Goal: Check status: Check status

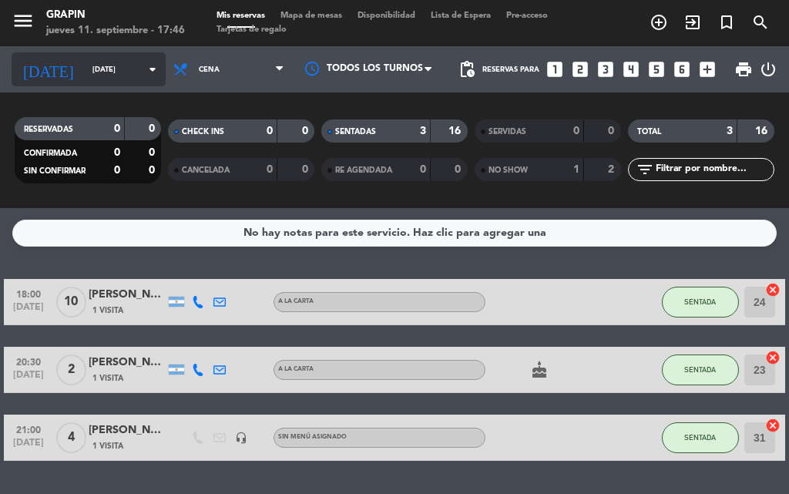
click at [85, 63] on input "[DATE]" at bounding box center [135, 70] width 101 height 24
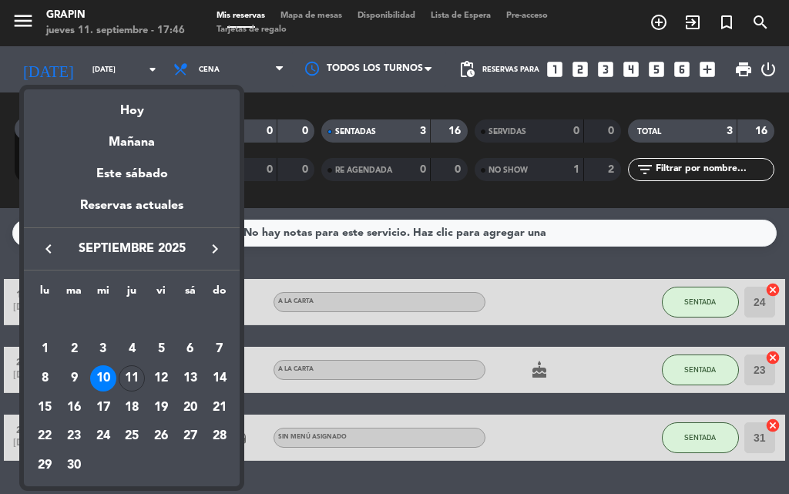
click at [133, 113] on div "Hoy" at bounding box center [132, 105] width 216 height 32
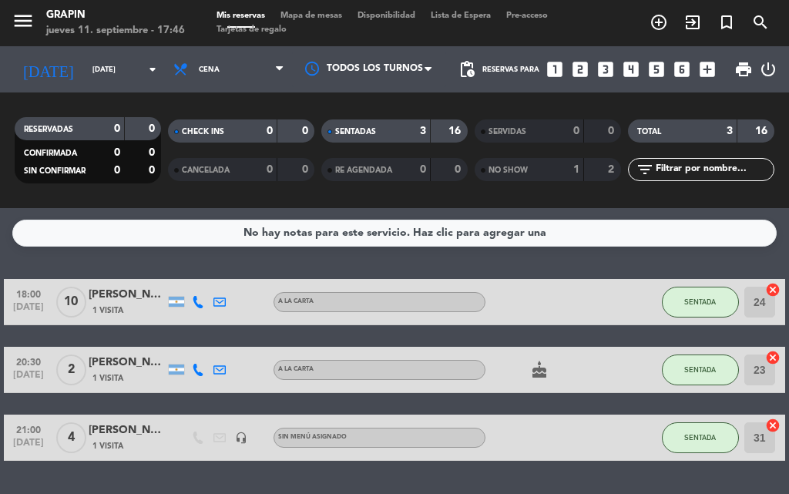
type input "[DEMOGRAPHIC_DATA][DATE]"
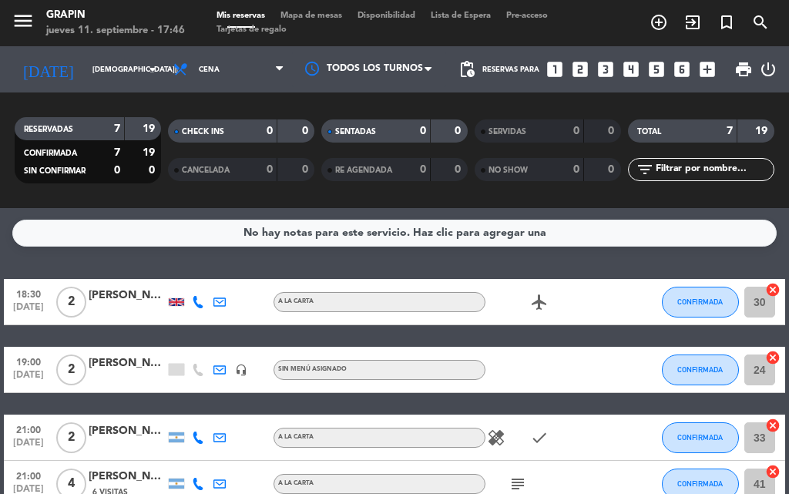
click at [524, 296] on div "airplanemode_active" at bounding box center [549, 301] width 129 height 45
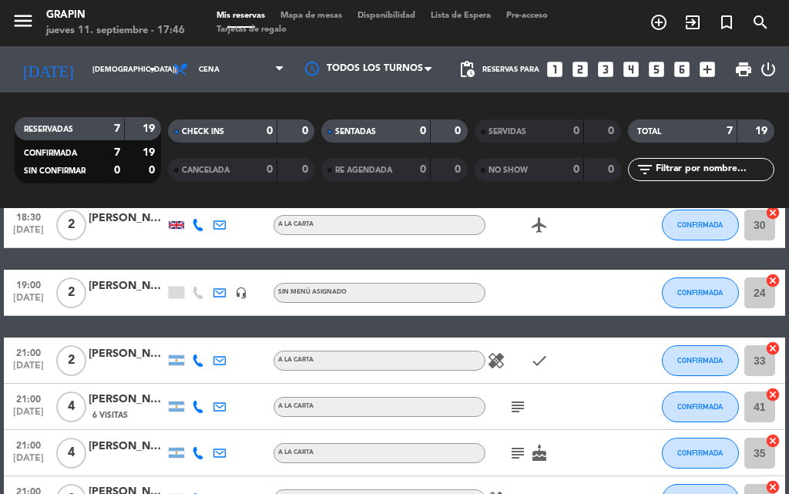
scroll to position [154, 0]
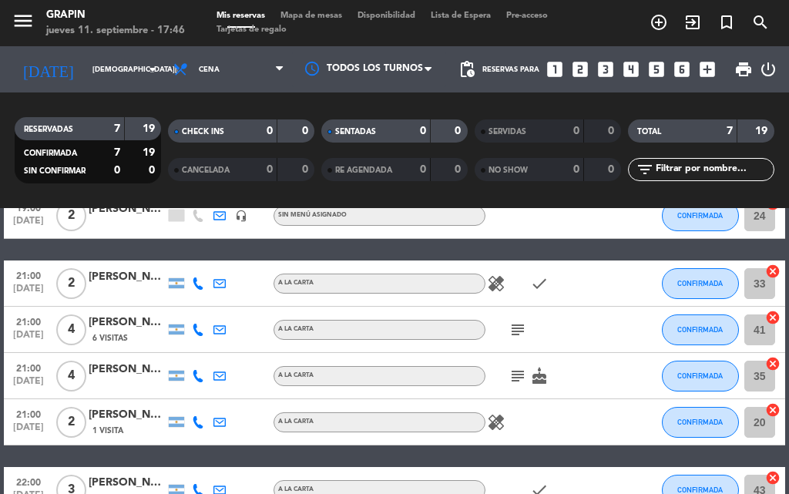
click at [487, 290] on icon "healing" at bounding box center [496, 283] width 18 height 18
click at [534, 274] on icon "check" at bounding box center [539, 283] width 18 height 18
click at [519, 332] on icon "subject" at bounding box center [517, 329] width 18 height 18
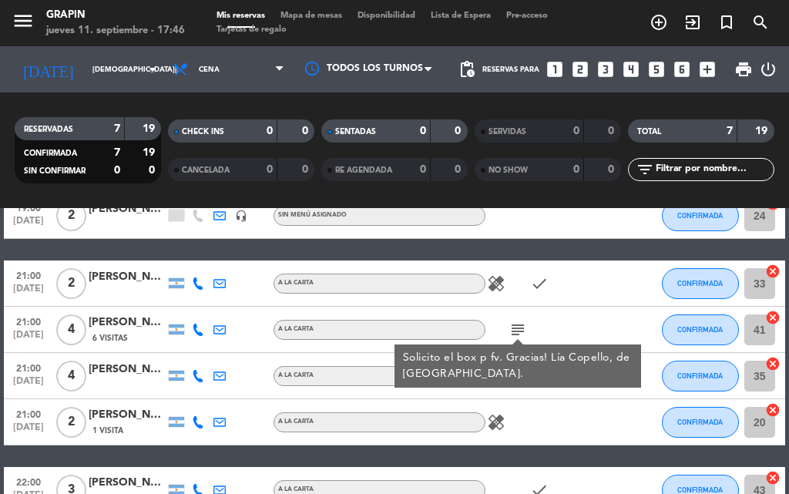
click at [546, 246] on div "18:30 [DATE] 2 [PERSON_NAME] A LA CARTA airplanemode_active CONFIRMADA 30 cance…" at bounding box center [394, 319] width 781 height 388
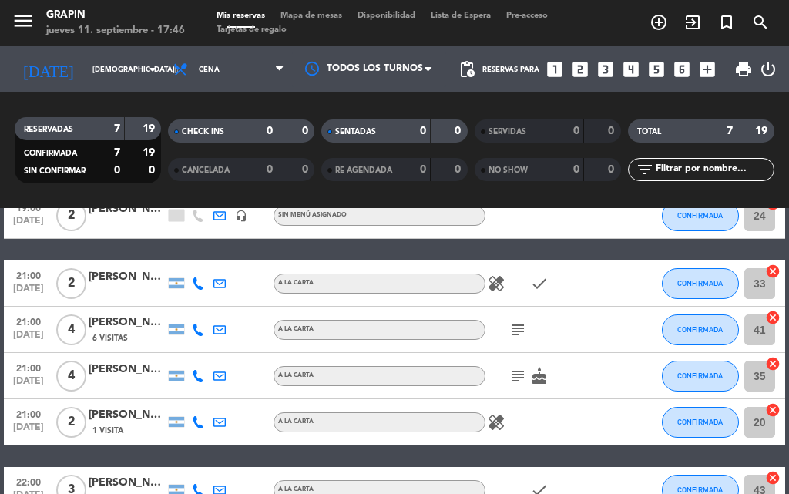
click at [524, 373] on icon "subject" at bounding box center [517, 376] width 18 height 18
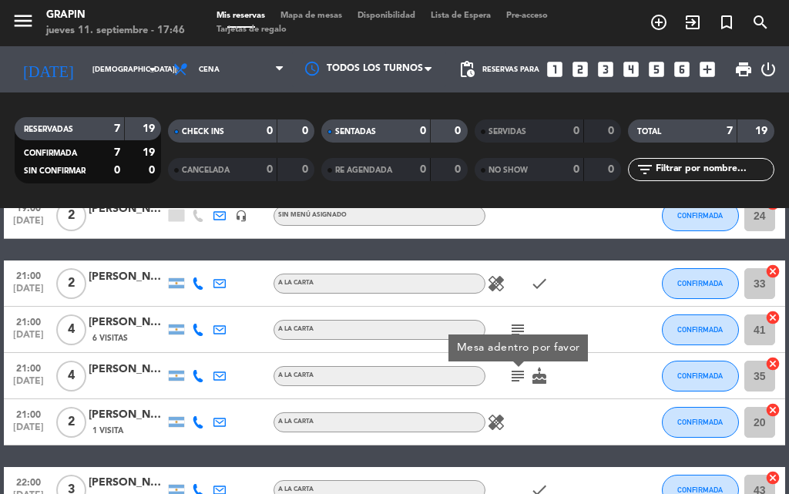
click at [536, 375] on icon "cake" at bounding box center [539, 376] width 18 height 18
click at [494, 422] on icon "healing" at bounding box center [496, 422] width 18 height 18
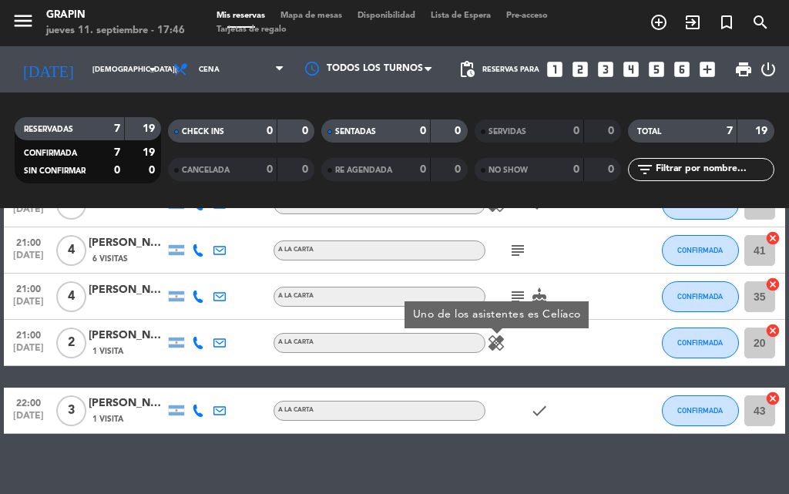
scroll to position [250, 0]
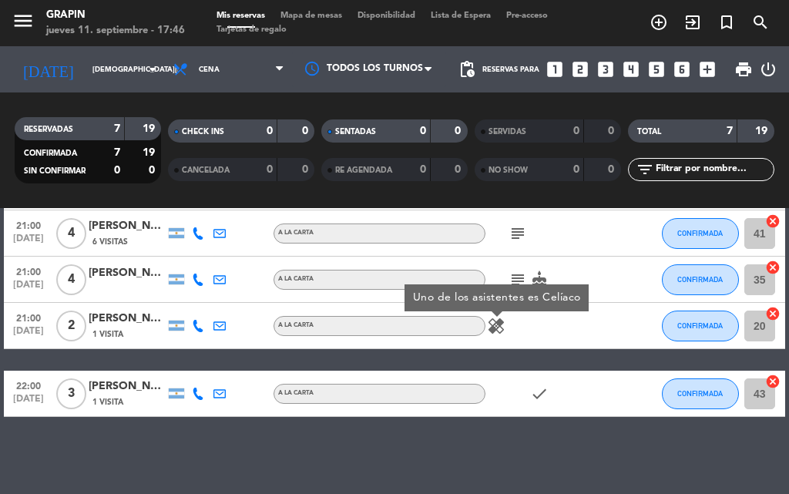
click at [405, 362] on div "18:30 [DATE] 2 [PERSON_NAME] A LA CARTA airplanemode_active CONFIRMADA 30 cance…" at bounding box center [394, 222] width 781 height 388
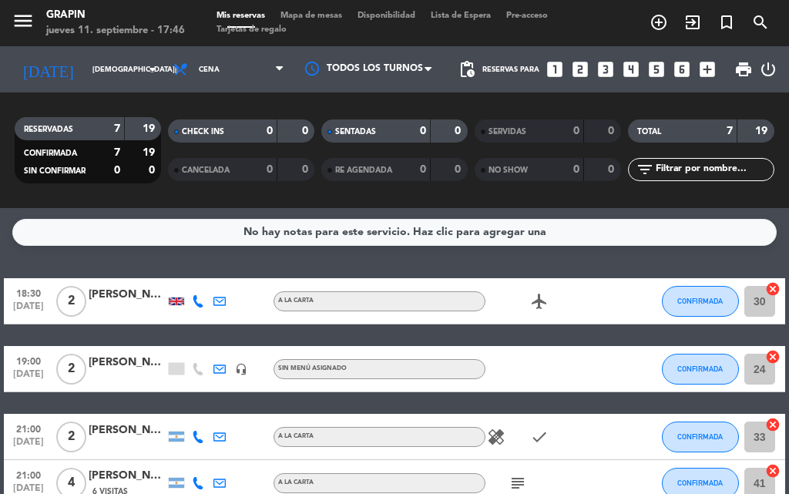
scroll to position [0, 0]
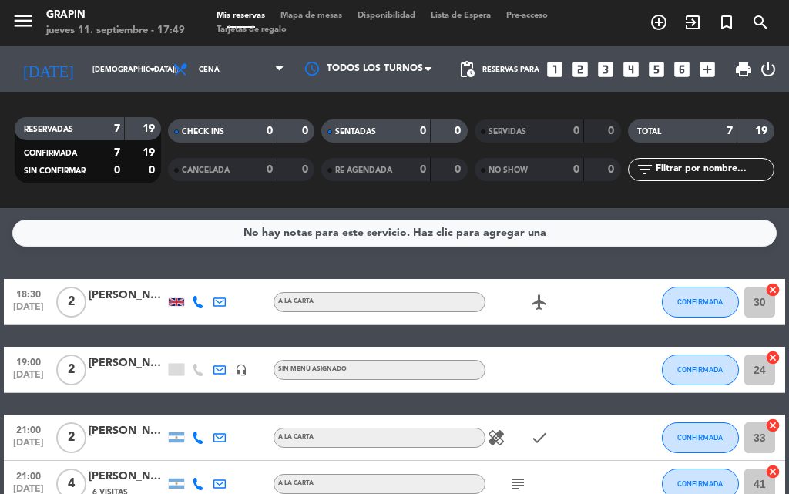
click at [357, 257] on div "No hay notas para este servicio. Haz clic para agregar una 18:30 [DATE] 2 [PERS…" at bounding box center [394, 351] width 789 height 286
click at [504, 440] on icon "healing" at bounding box center [496, 437] width 18 height 18
click at [516, 473] on div "subject" at bounding box center [549, 482] width 129 height 45
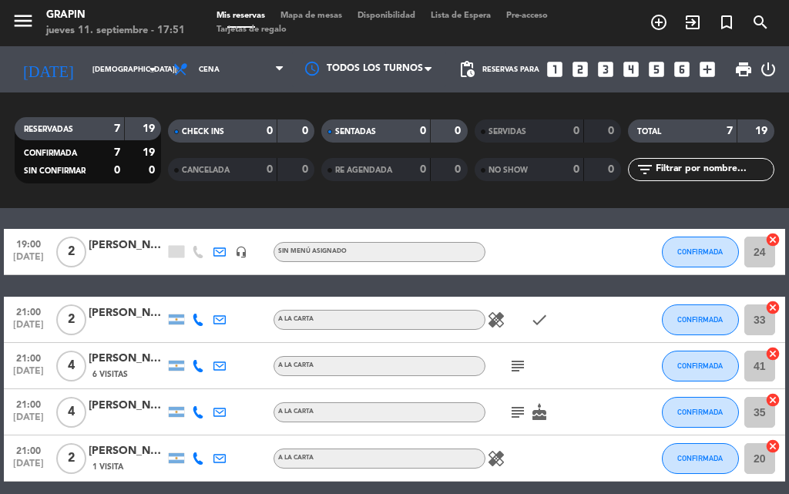
scroll to position [154, 0]
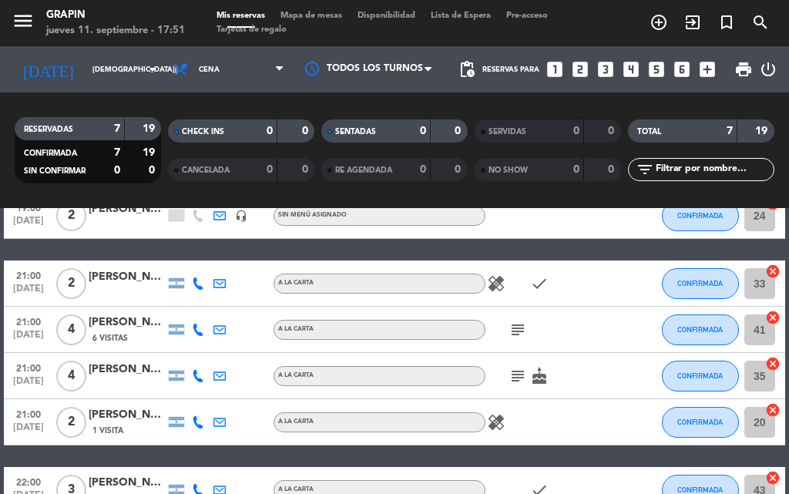
click at [515, 378] on icon "subject" at bounding box center [517, 376] width 18 height 18
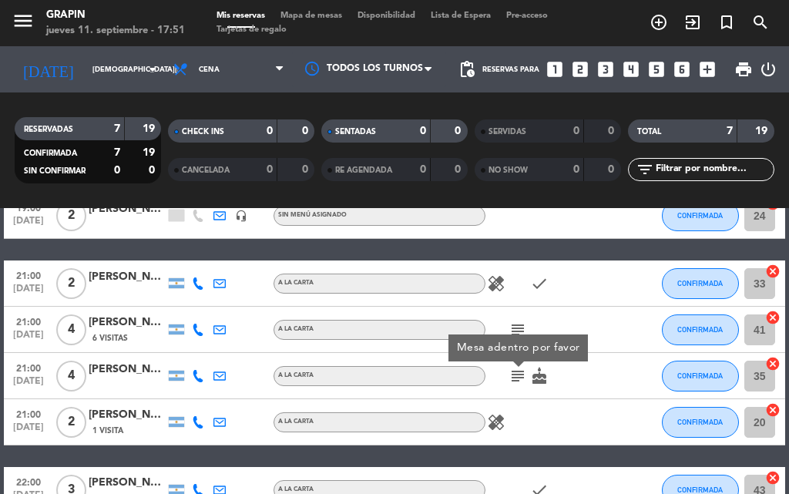
click at [523, 331] on icon "subject" at bounding box center [517, 329] width 18 height 18
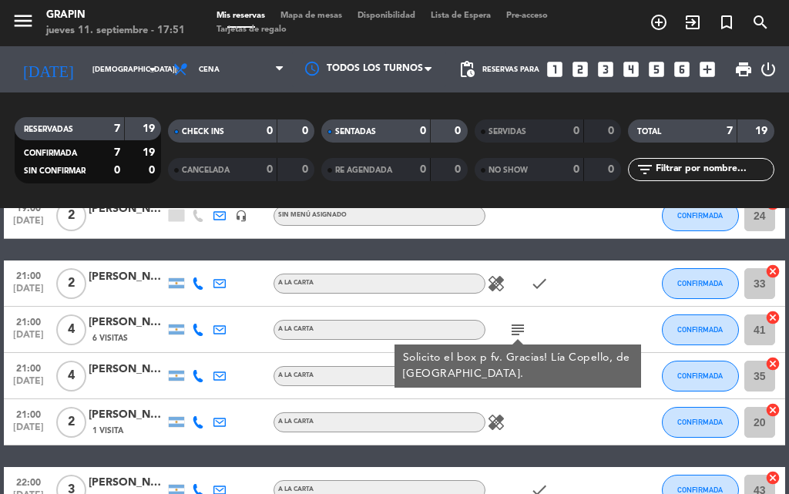
click at [148, 390] on div at bounding box center [127, 384] width 77 height 12
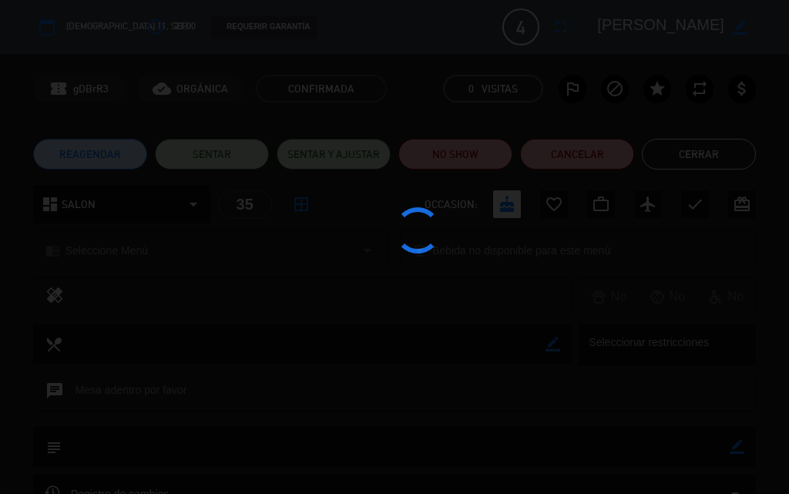
click at [128, 380] on div at bounding box center [394, 247] width 789 height 494
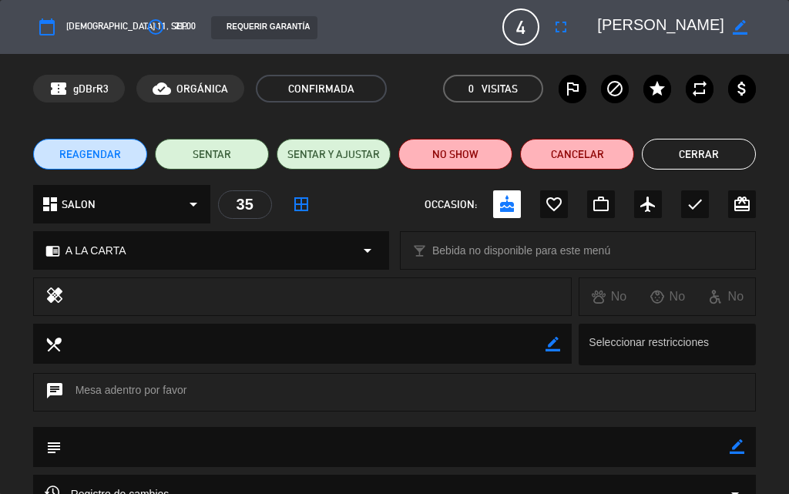
click at [695, 155] on button "Cerrar" at bounding box center [698, 154] width 114 height 31
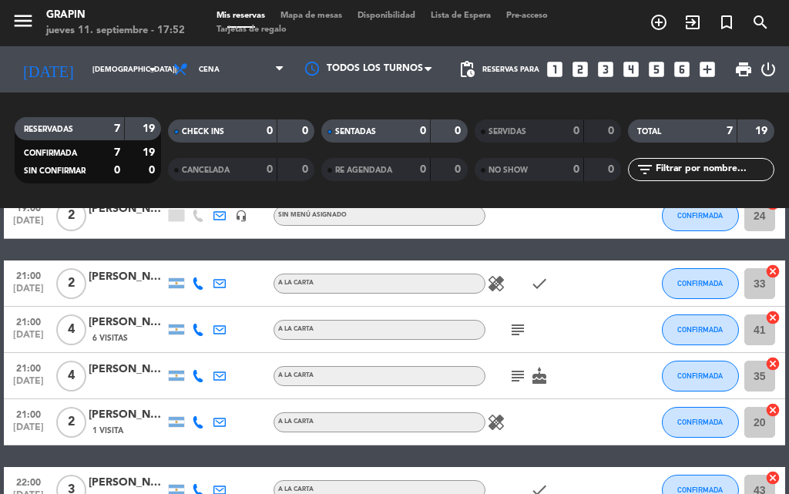
click at [527, 367] on span "subject" at bounding box center [518, 376] width 22 height 18
click at [521, 376] on icon "subject" at bounding box center [517, 376] width 18 height 18
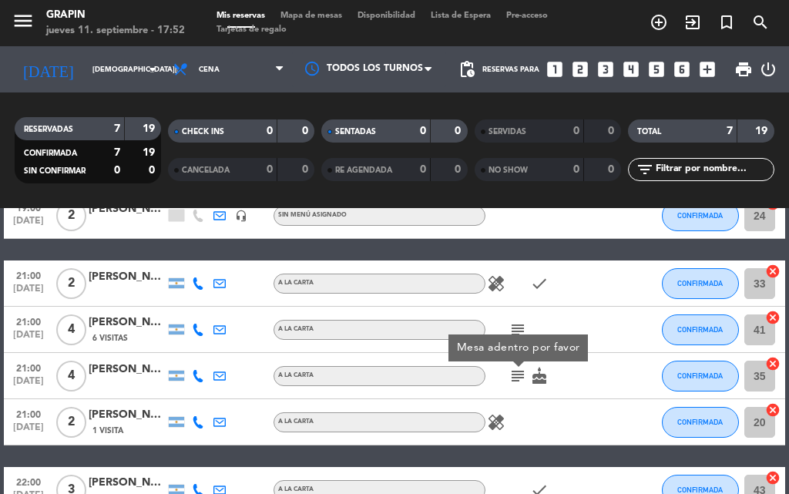
click at [130, 421] on div "[PERSON_NAME]" at bounding box center [127, 415] width 77 height 18
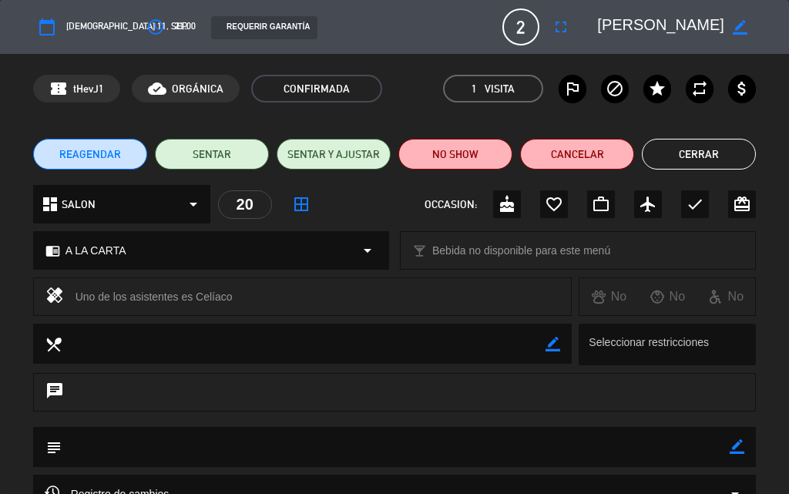
click at [715, 152] on button "Cerrar" at bounding box center [698, 154] width 114 height 31
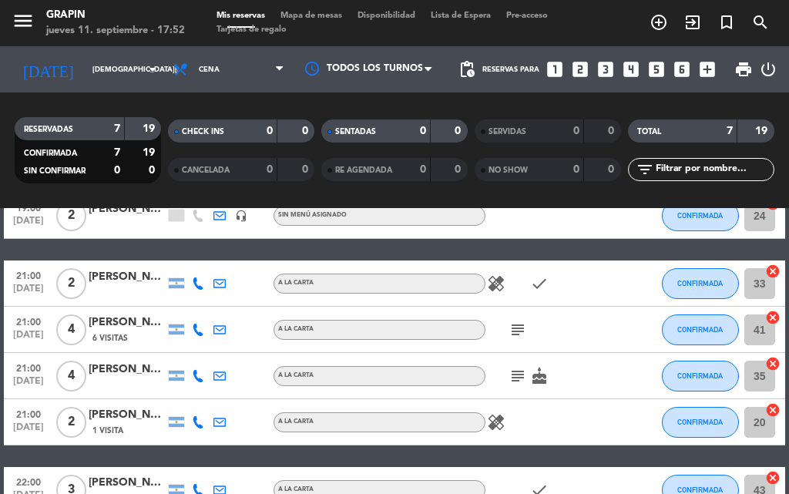
click at [497, 420] on icon "healing" at bounding box center [496, 422] width 18 height 18
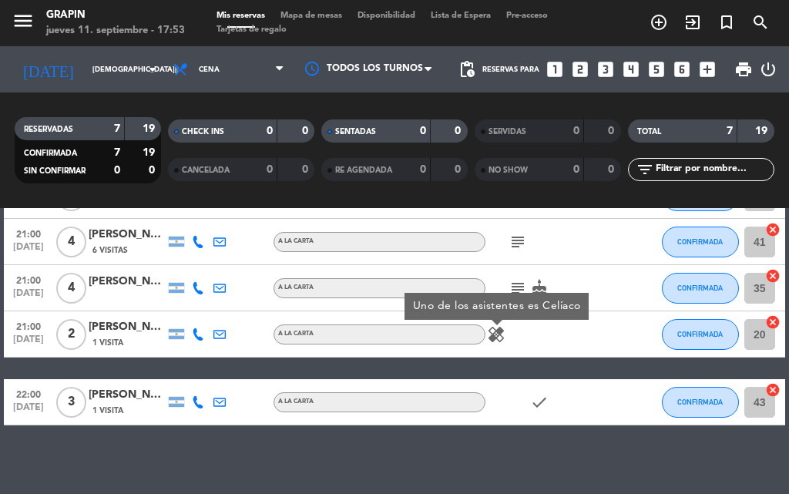
scroll to position [250, 0]
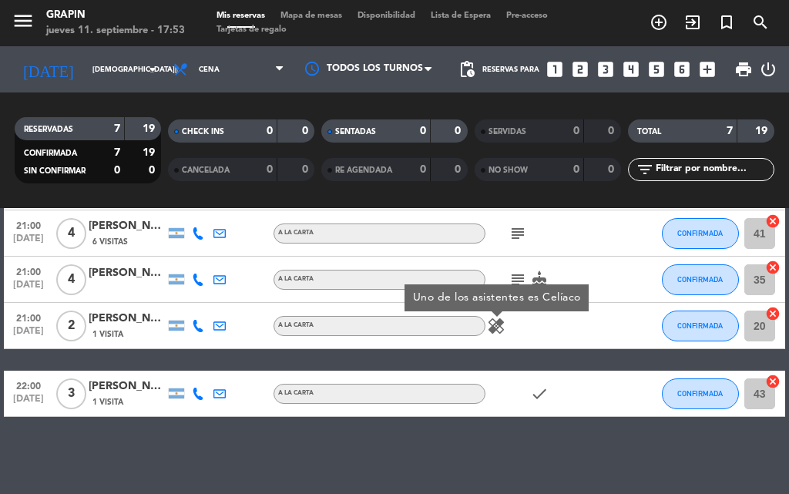
click at [132, 385] on div "[PERSON_NAME]" at bounding box center [127, 386] width 77 height 18
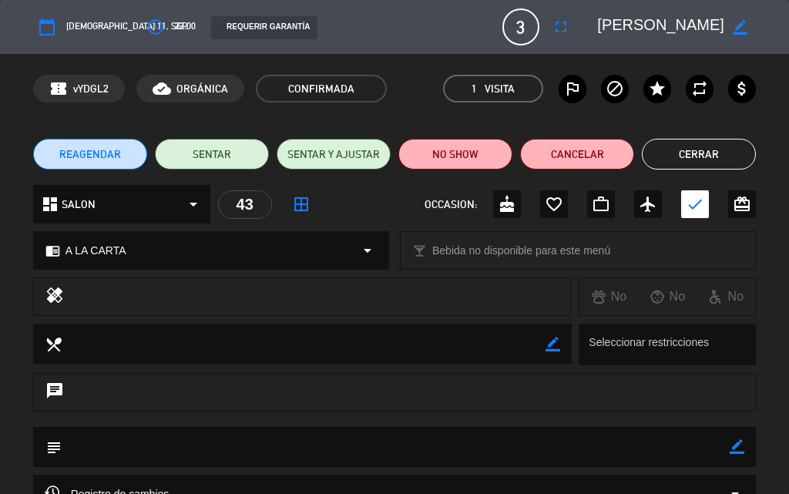
click at [712, 142] on button "Cerrar" at bounding box center [698, 154] width 114 height 31
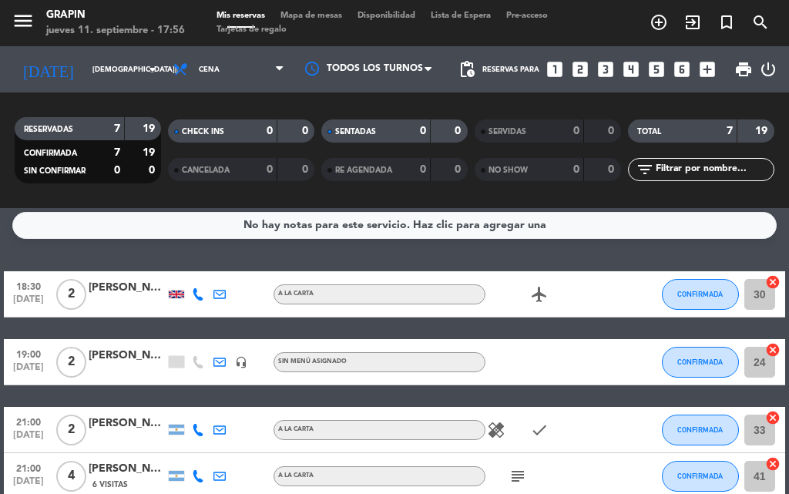
scroll to position [0, 0]
